Goal: Navigation & Orientation: Find specific page/section

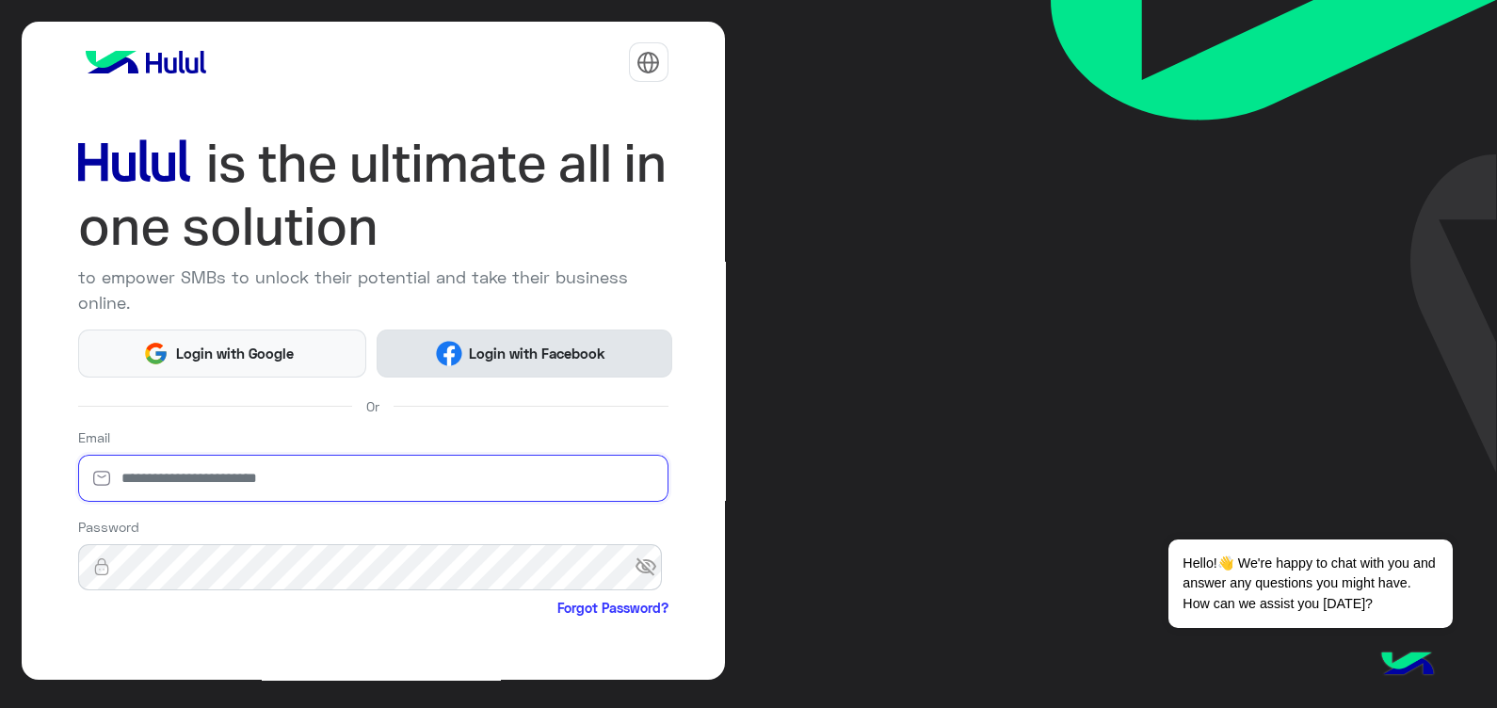
type input "**********"
click at [566, 335] on button "Login with Facebook" at bounding box center [525, 354] width 296 height 48
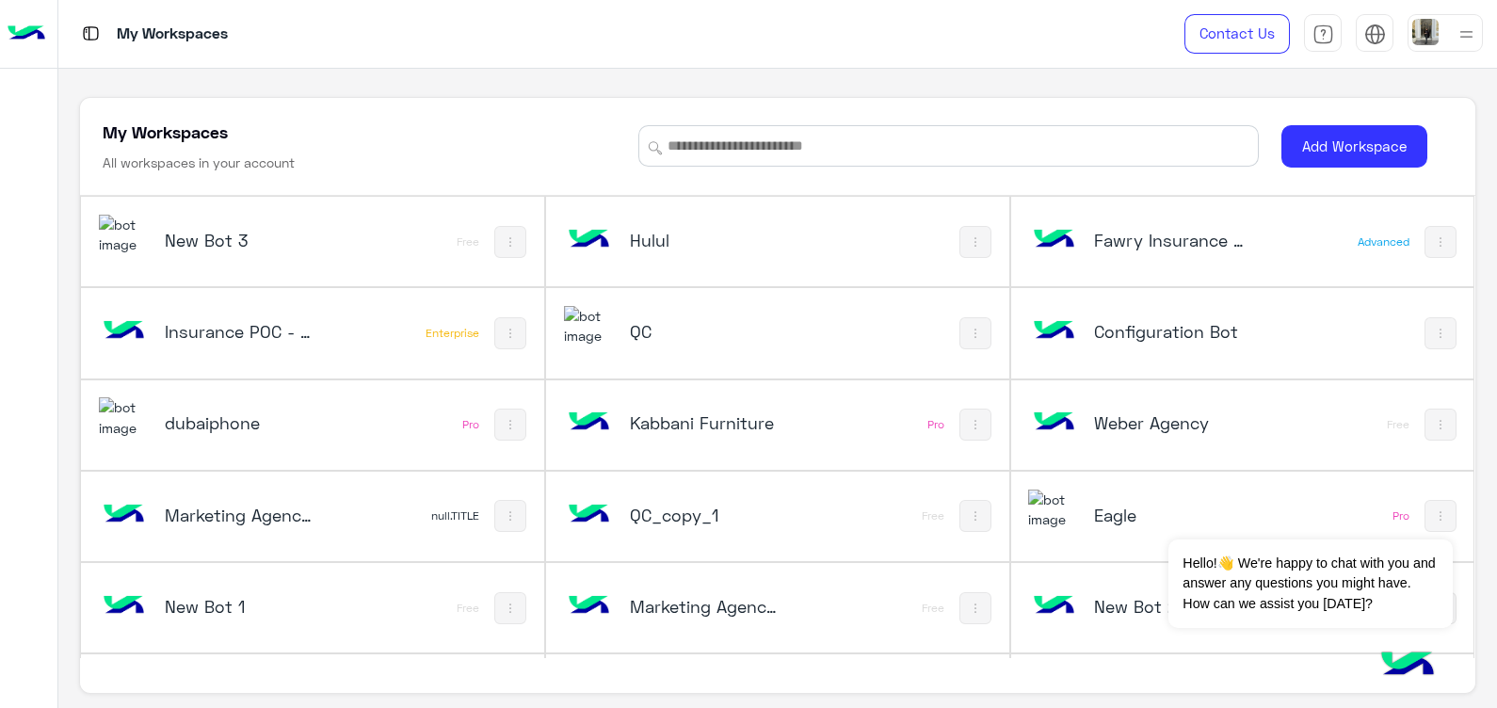
click at [726, 344] on div "QC" at bounding box center [707, 333] width 154 height 26
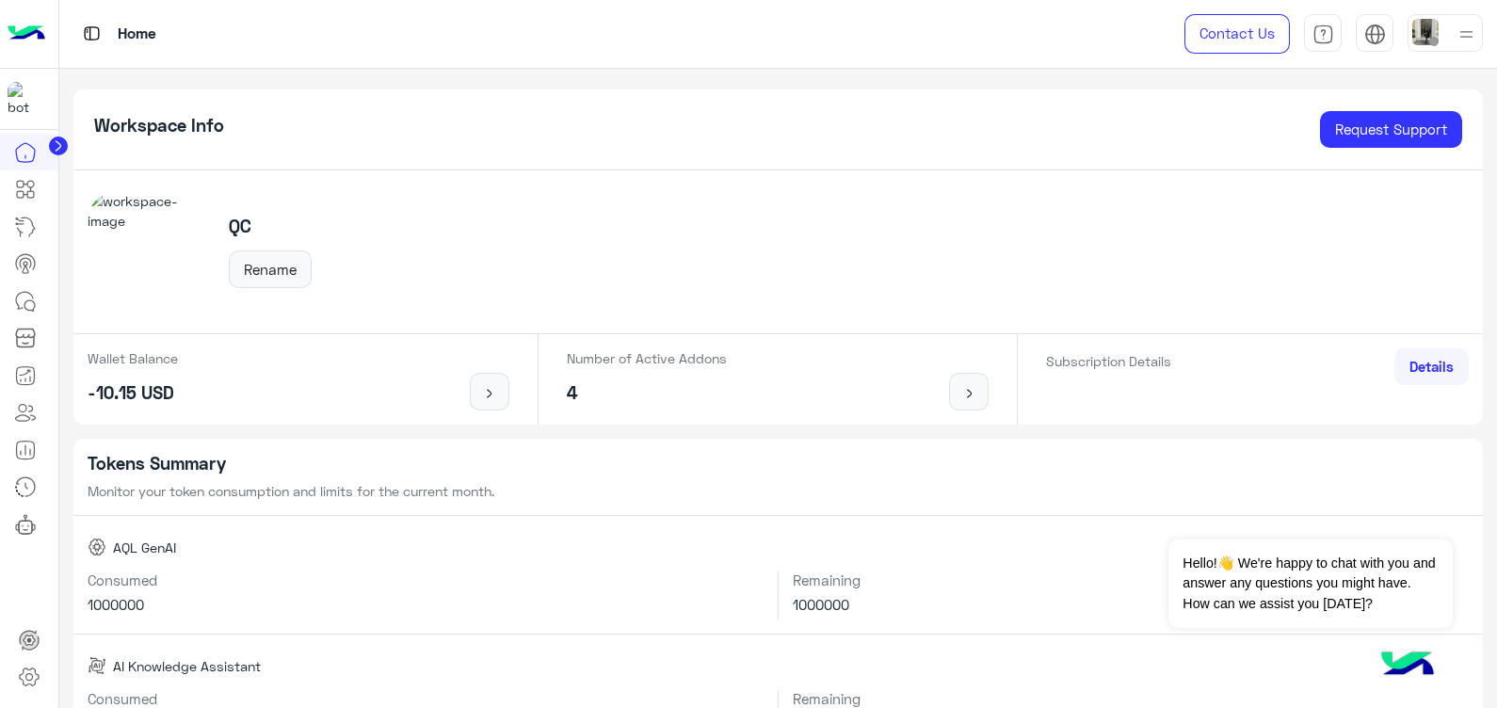
click at [24, 41] on img at bounding box center [27, 34] width 38 height 40
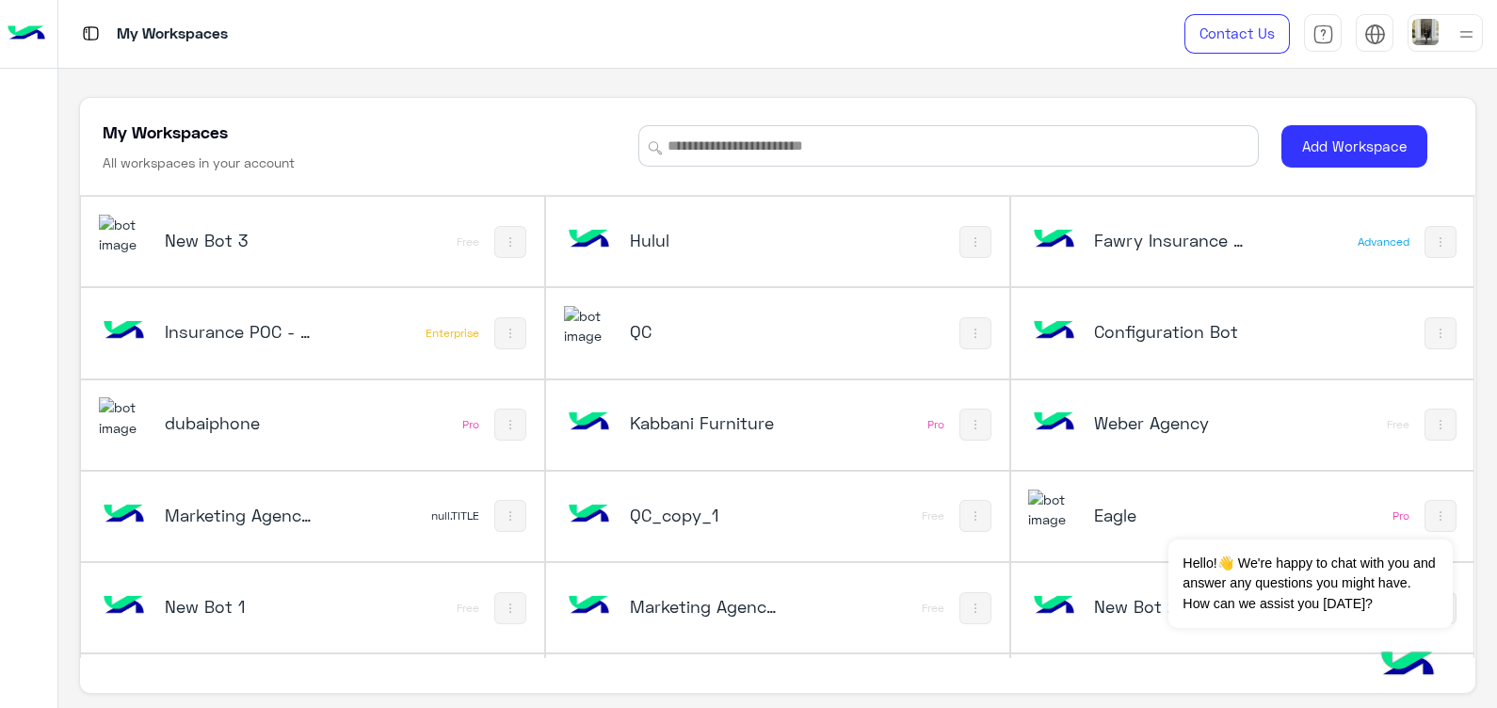
click at [242, 250] on h5 "New Bot 3" at bounding box center [242, 240] width 154 height 23
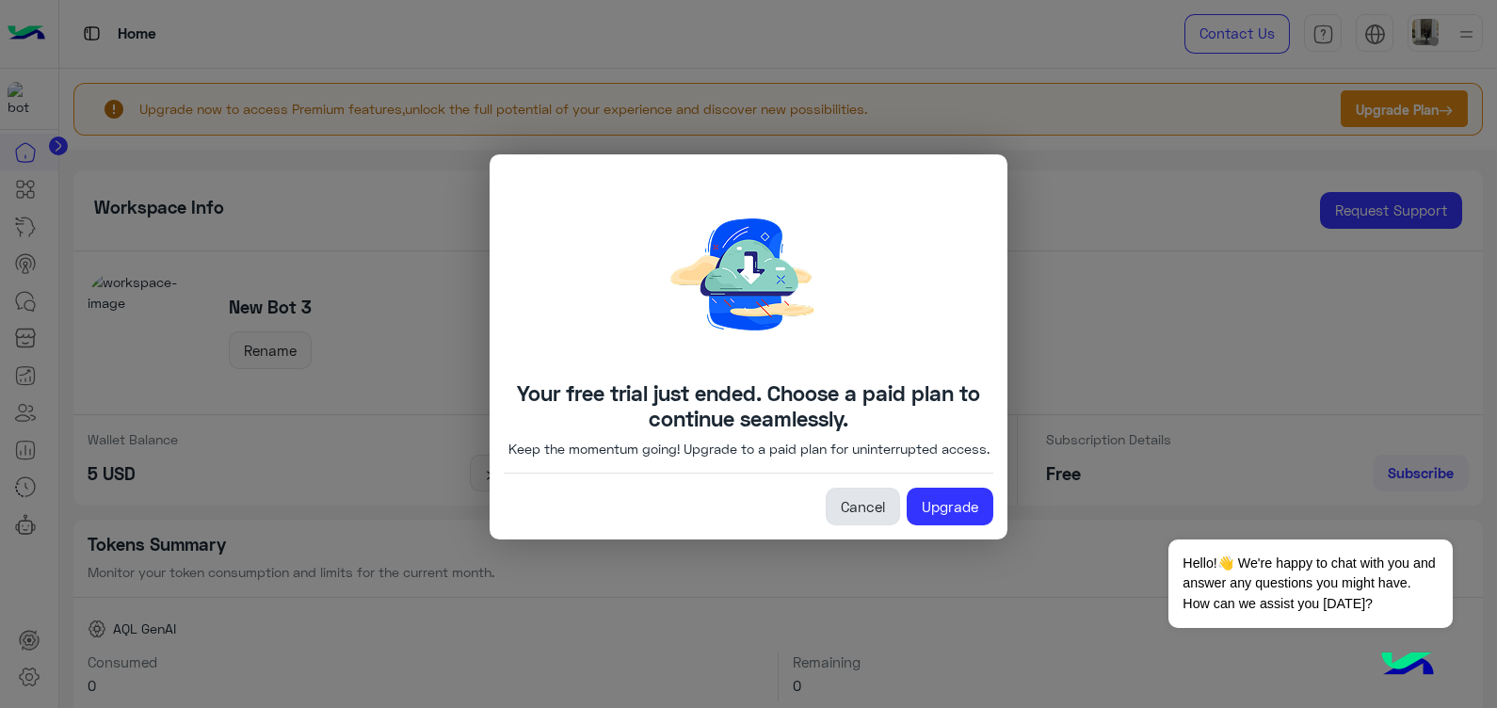
click at [876, 519] on link "Cancel" at bounding box center [863, 507] width 74 height 38
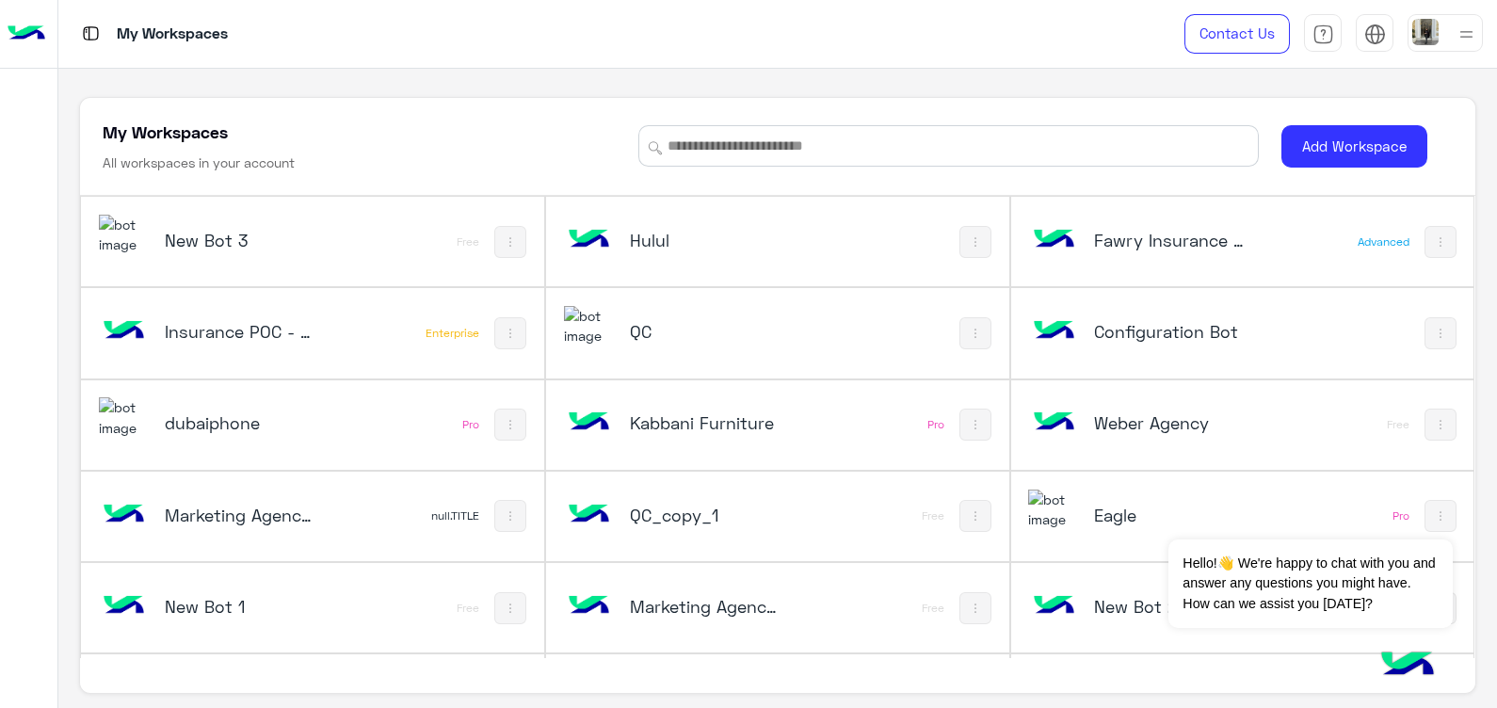
click at [750, 231] on h5 "Hulul" at bounding box center [707, 240] width 154 height 23
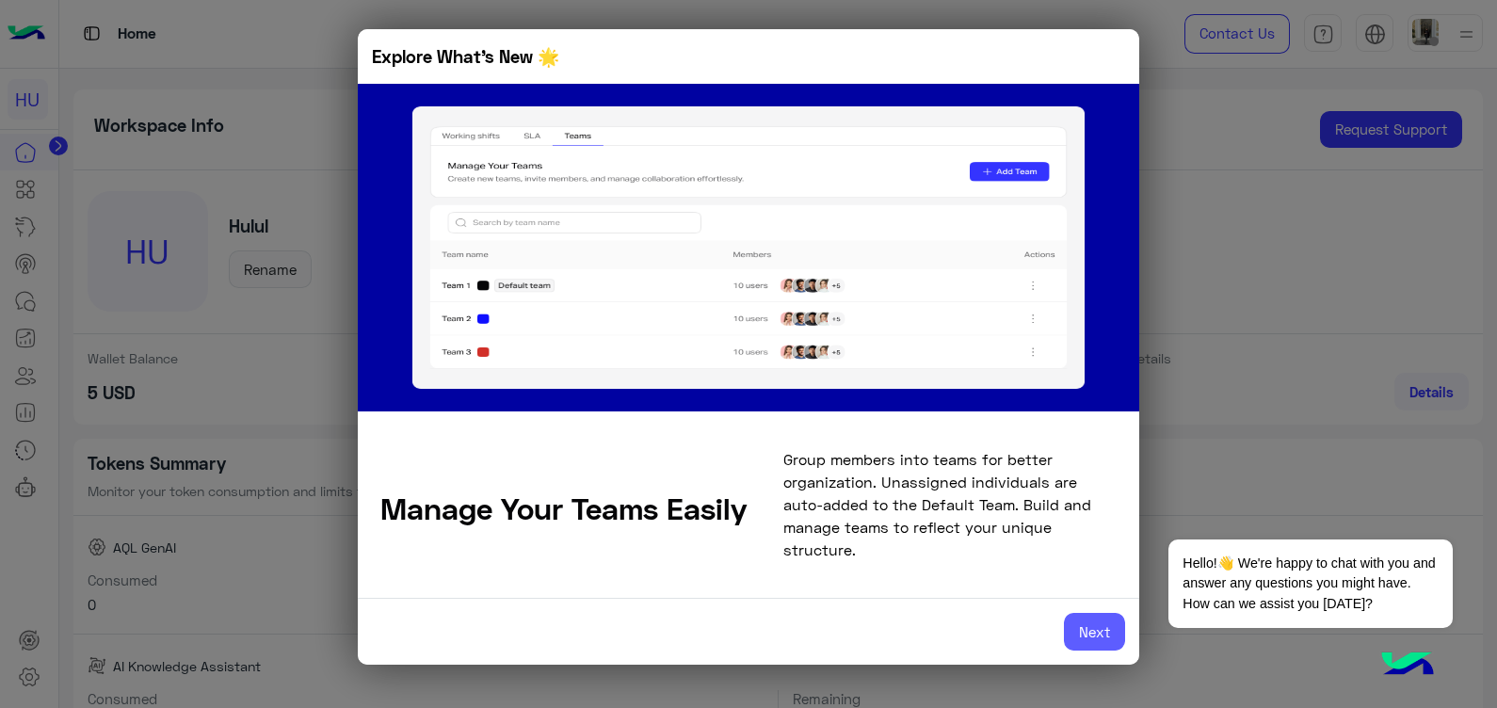
click at [1109, 622] on button "Next" at bounding box center [1094, 632] width 61 height 38
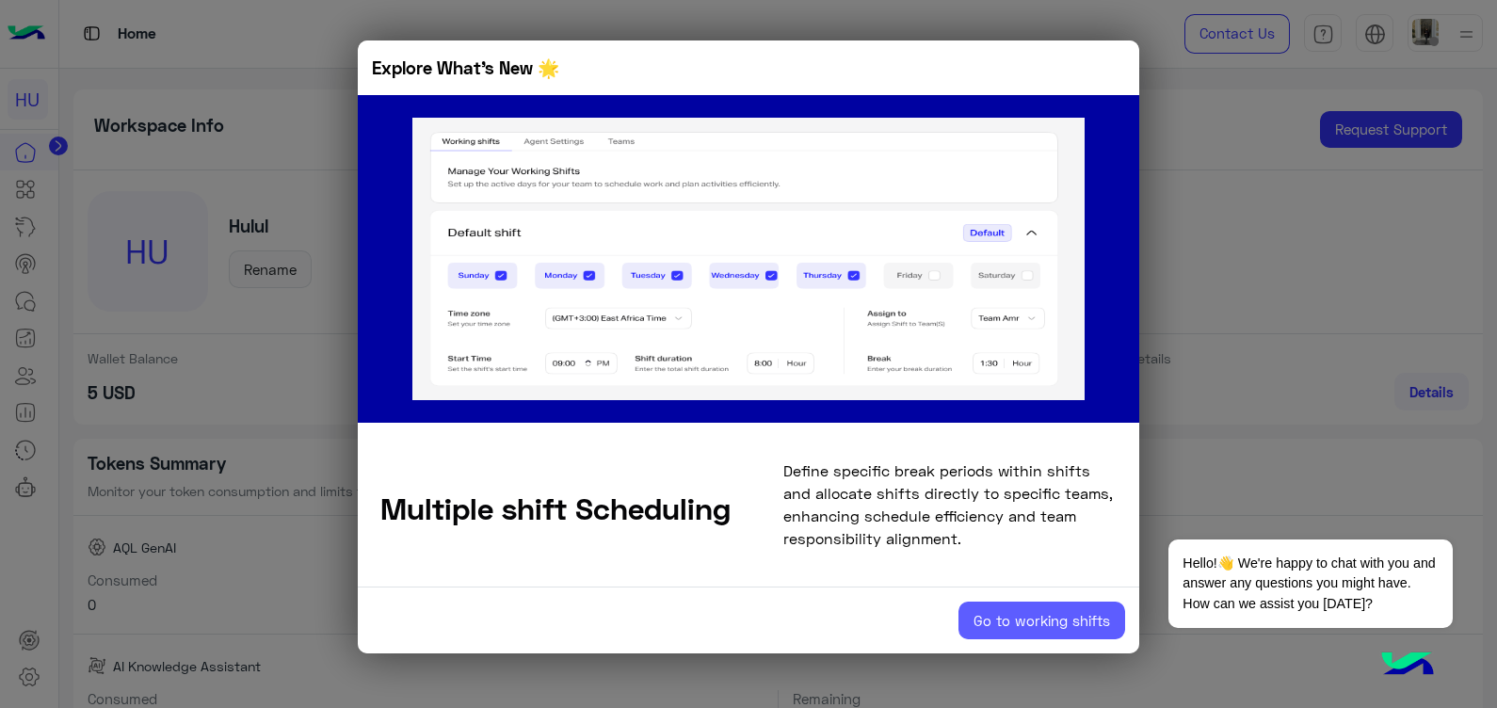
click at [1106, 623] on button "Go to working shifts" at bounding box center [1042, 621] width 167 height 38
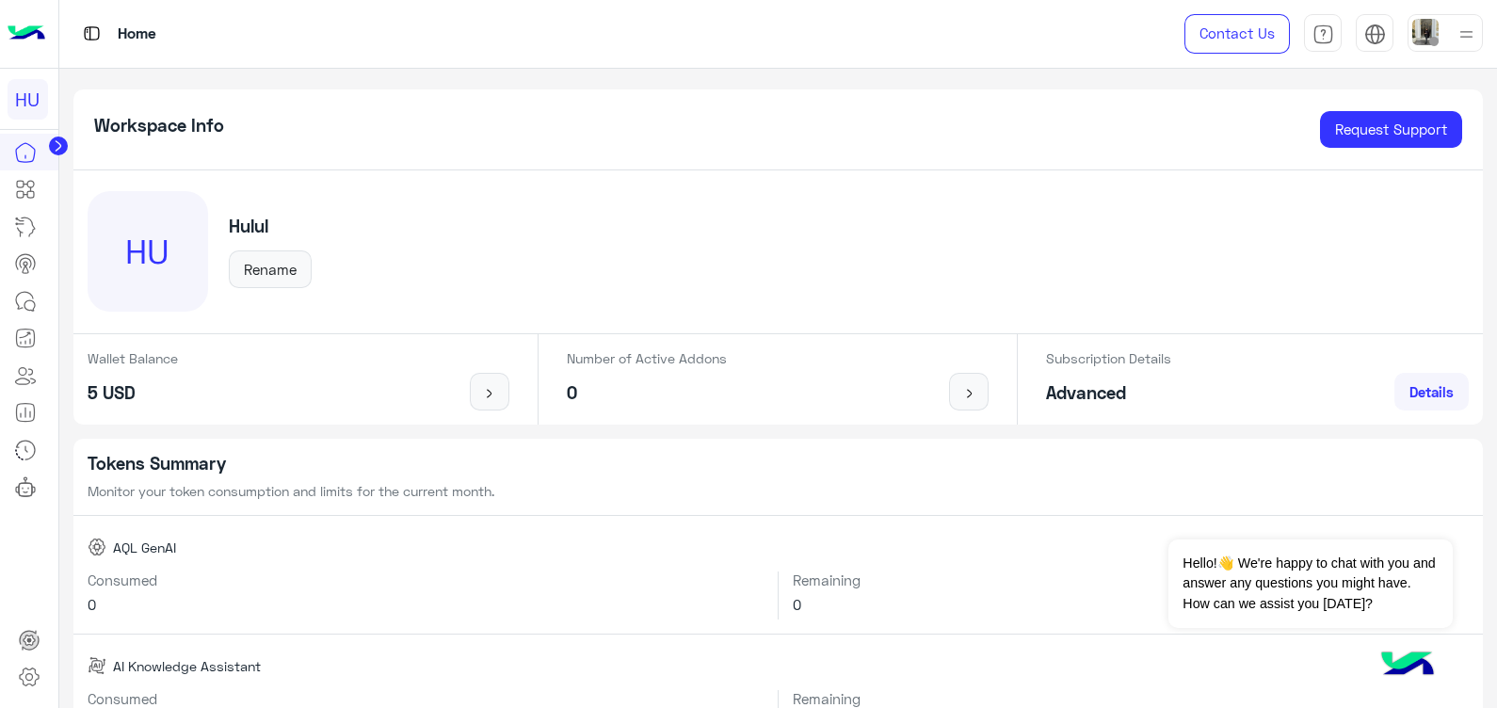
click at [27, 25] on img at bounding box center [27, 34] width 38 height 40
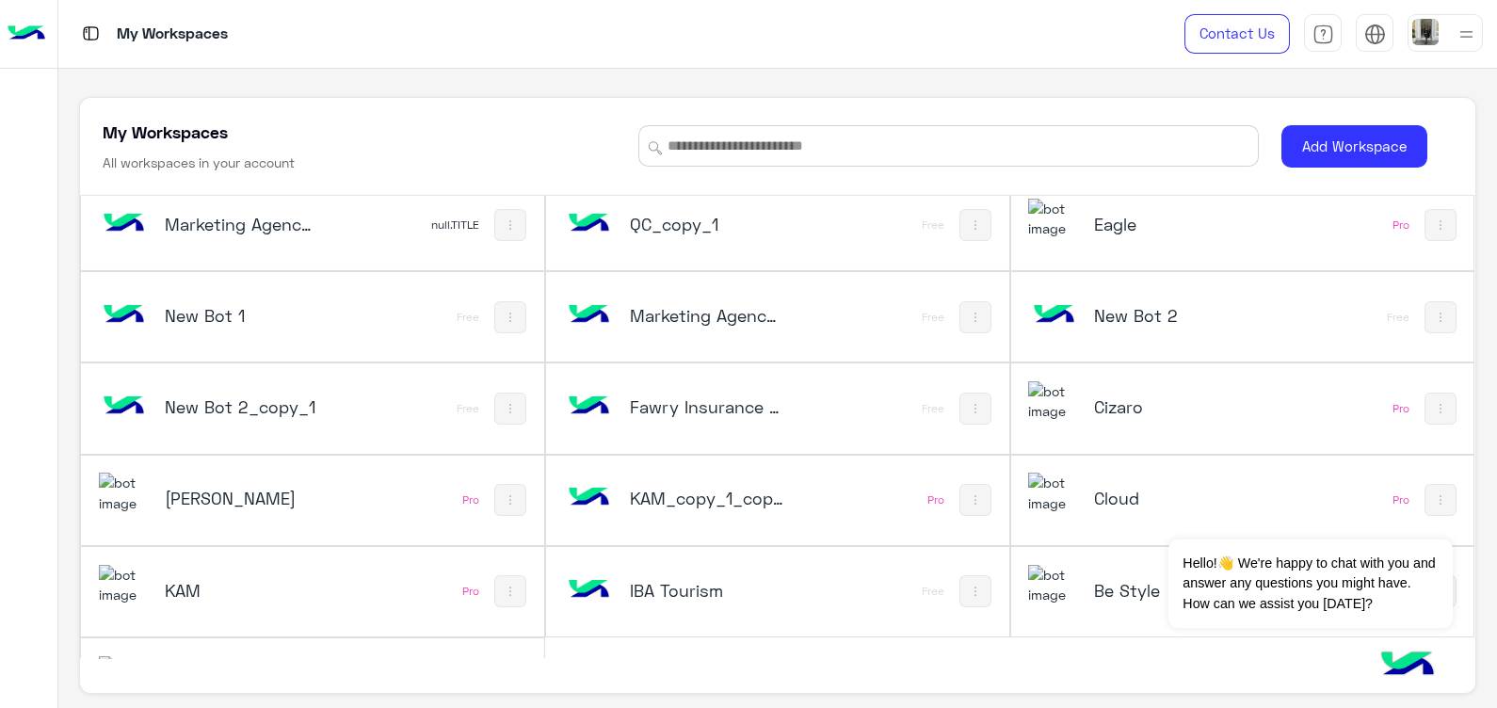
scroll to position [359, 0]
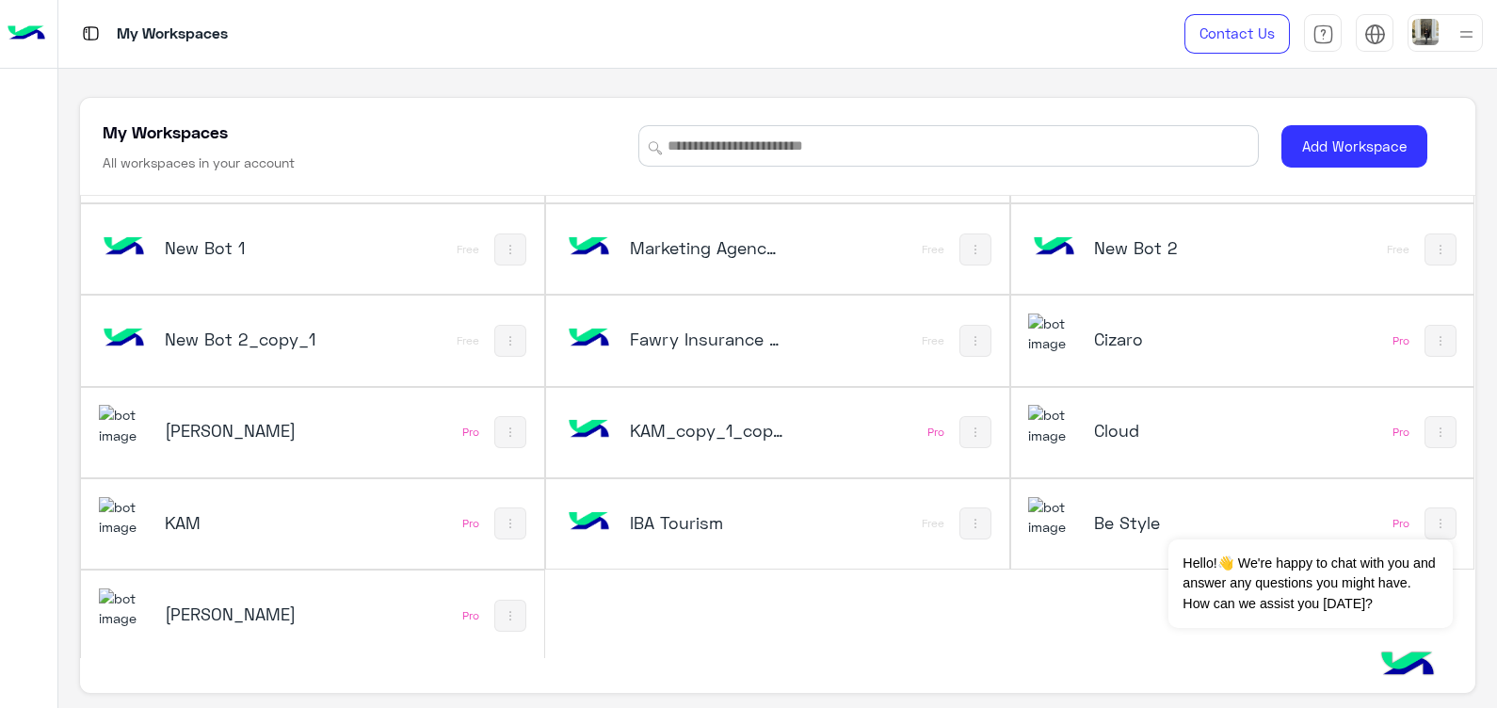
click at [1149, 226] on div "New Bot 2" at bounding box center [1156, 249] width 257 height 55
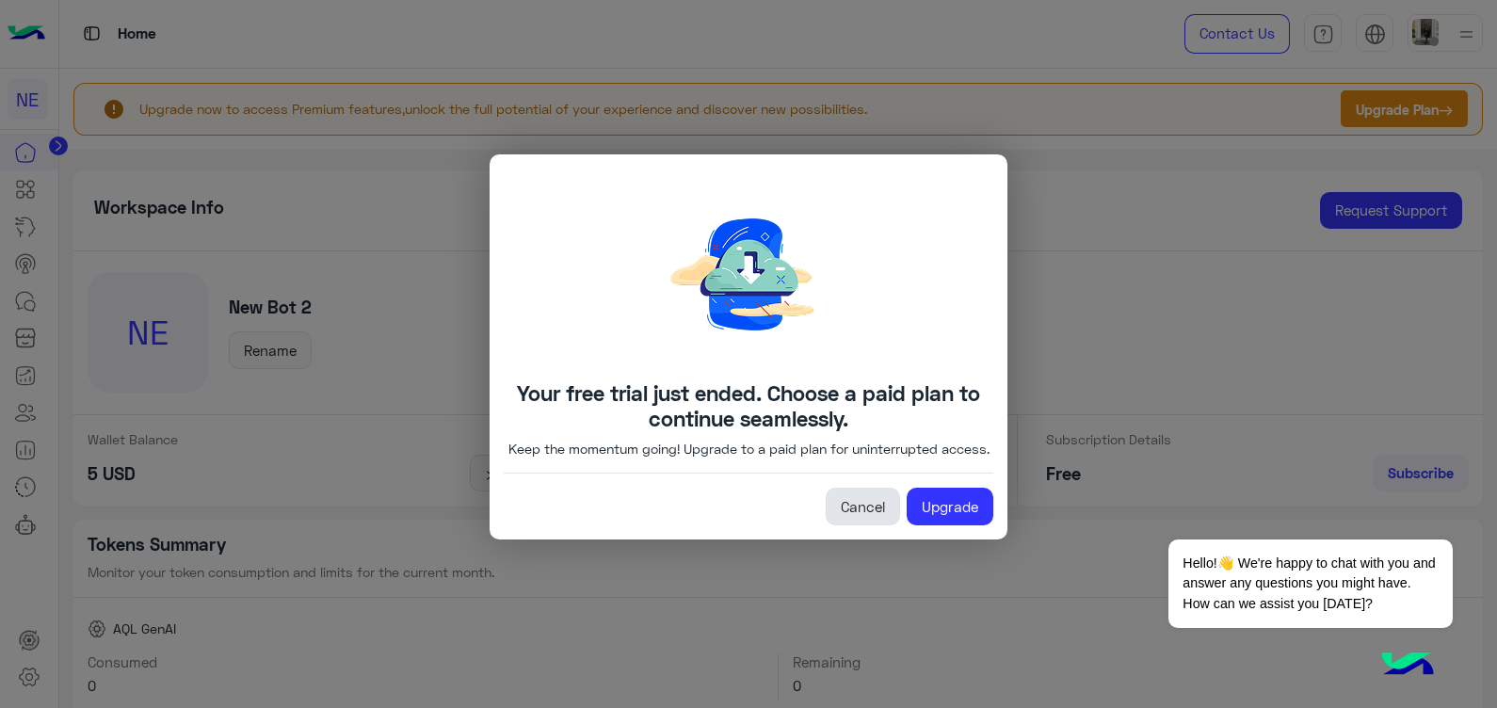
click at [840, 521] on link "Cancel" at bounding box center [863, 507] width 74 height 38
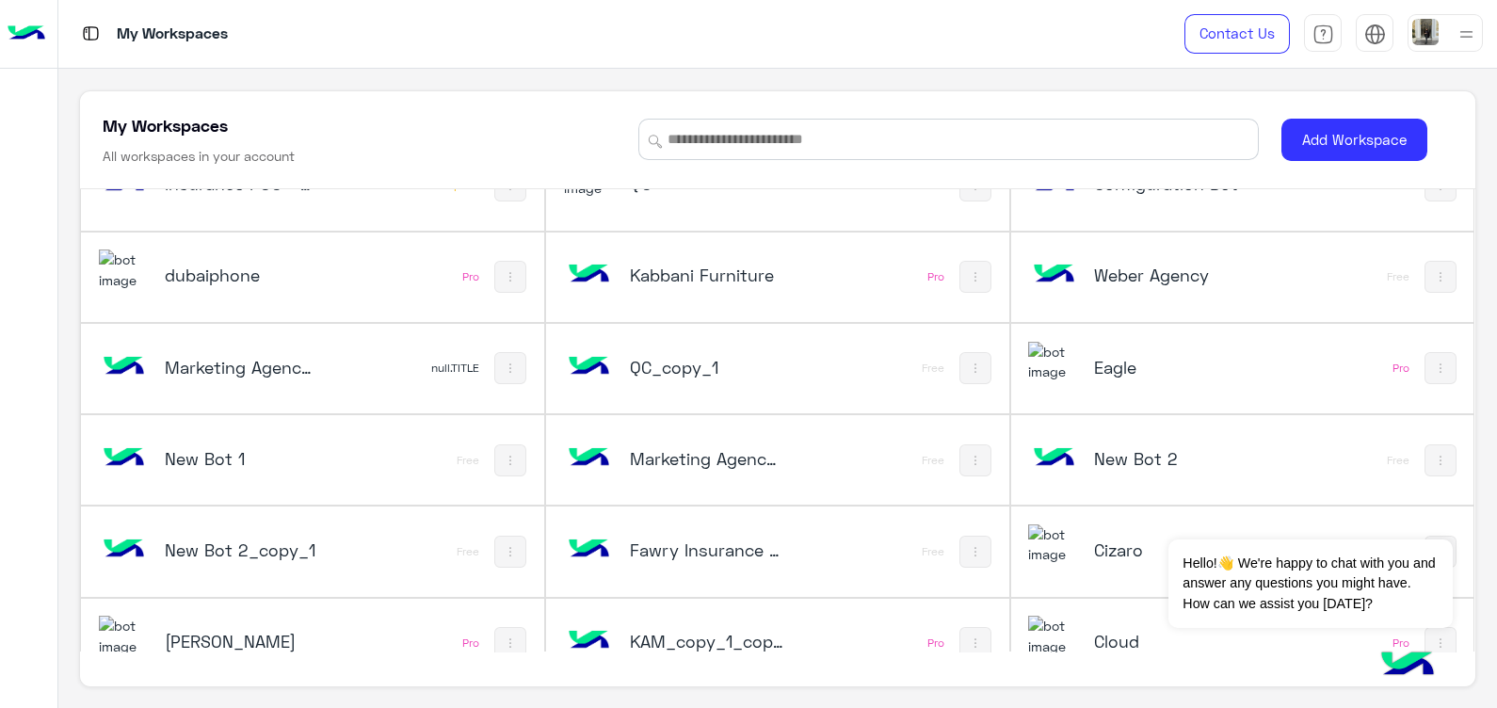
scroll to position [140, 0]
click at [711, 377] on div "QC_copy_1" at bounding box center [707, 370] width 154 height 26
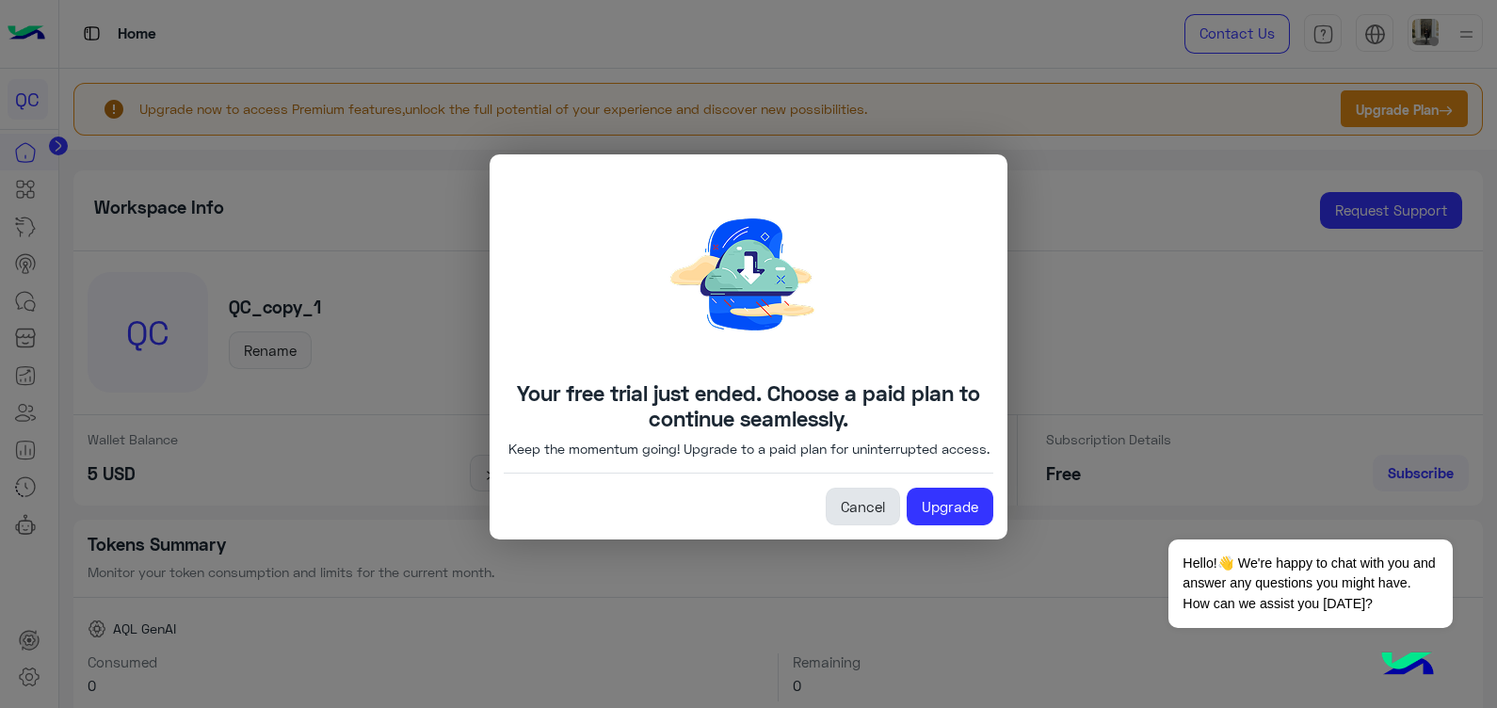
click at [859, 511] on link "Cancel" at bounding box center [863, 507] width 74 height 38
